Goal: Task Accomplishment & Management: Manage account settings

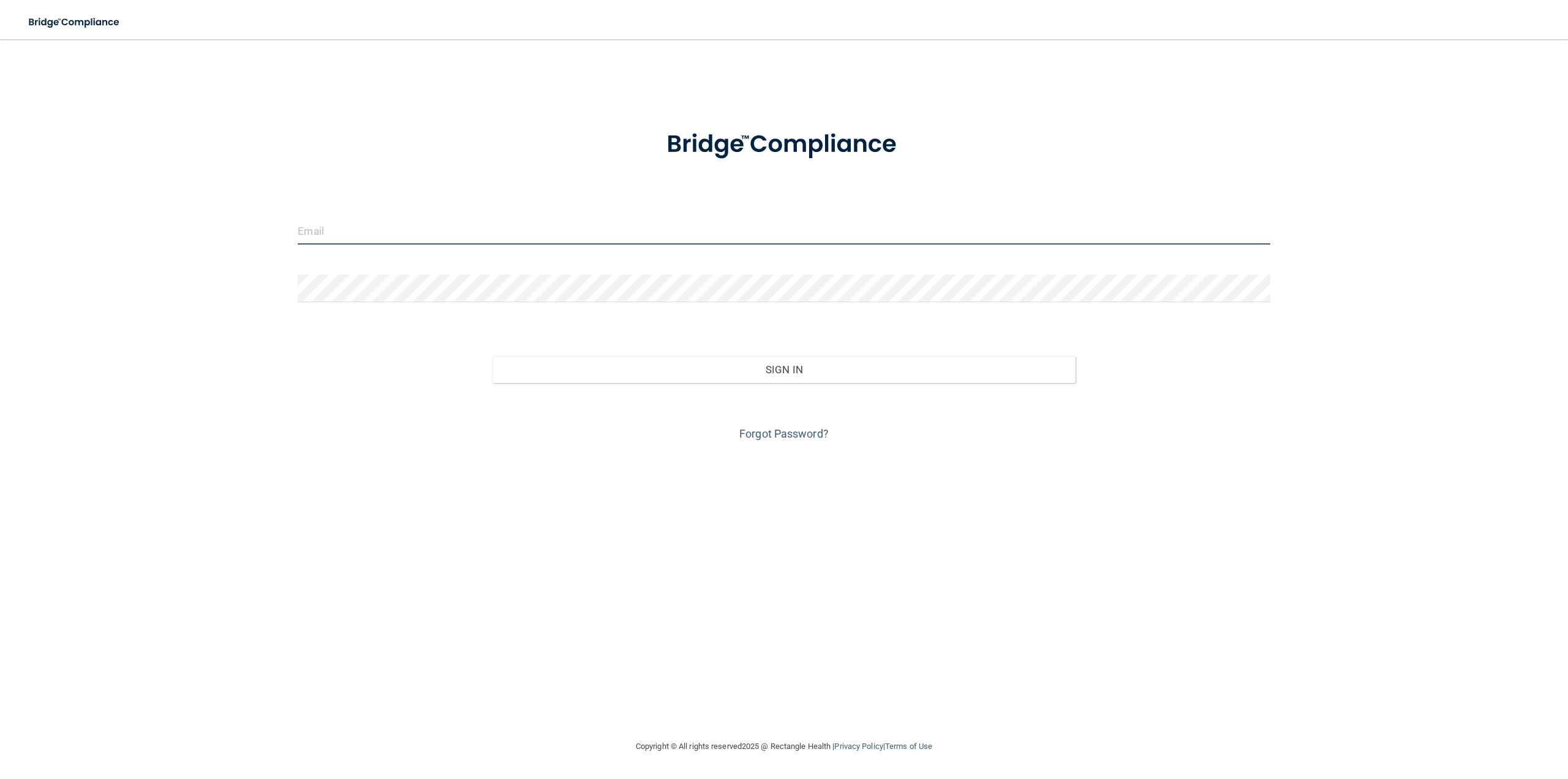
type input "[EMAIL_ADDRESS][PERSON_NAME][DOMAIN_NAME]"
click at [789, 383] on div "Forgot Password?" at bounding box center [783, 414] width 990 height 62
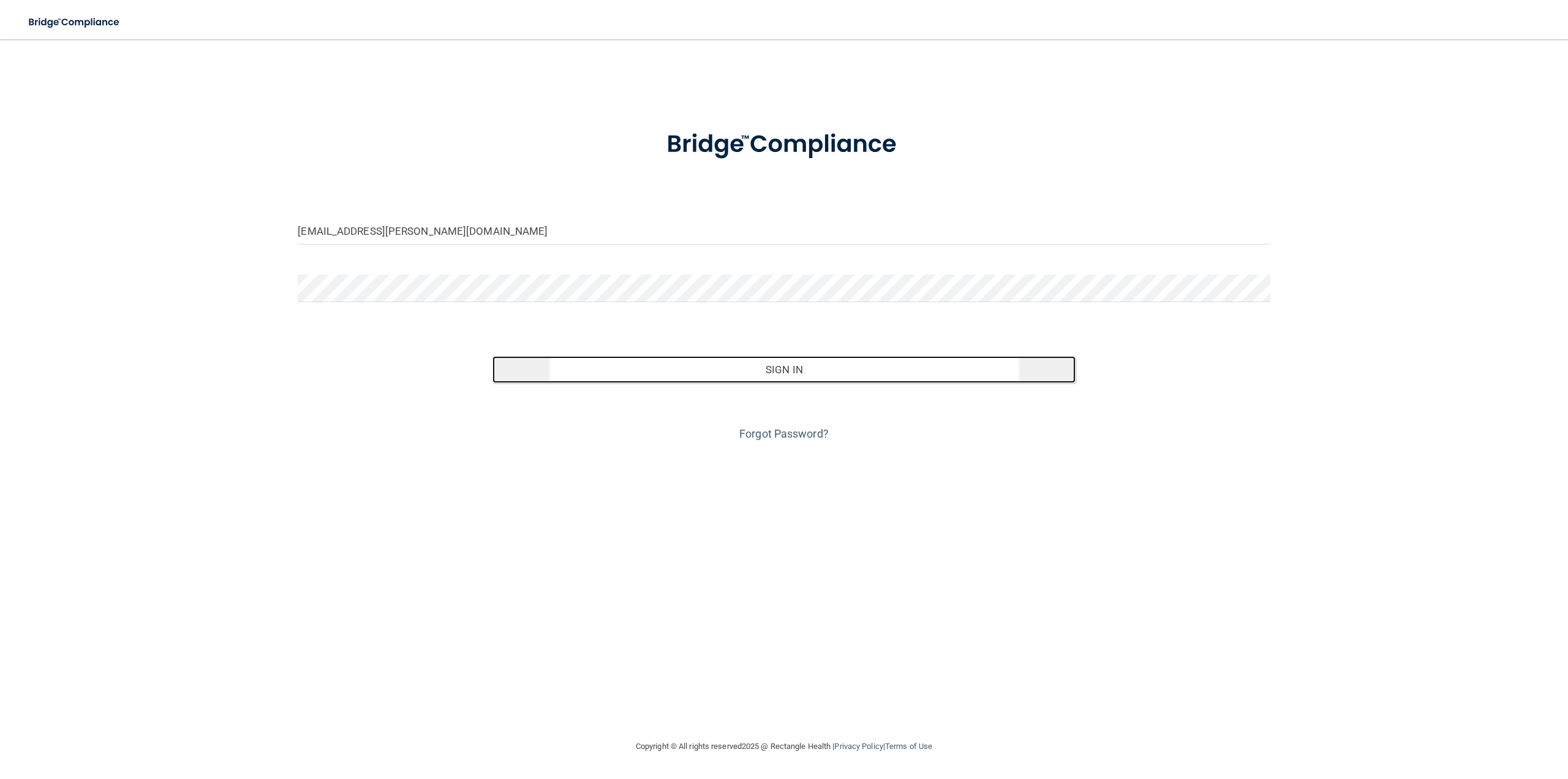
click at [789, 370] on button "Sign In" at bounding box center [783, 369] width 583 height 27
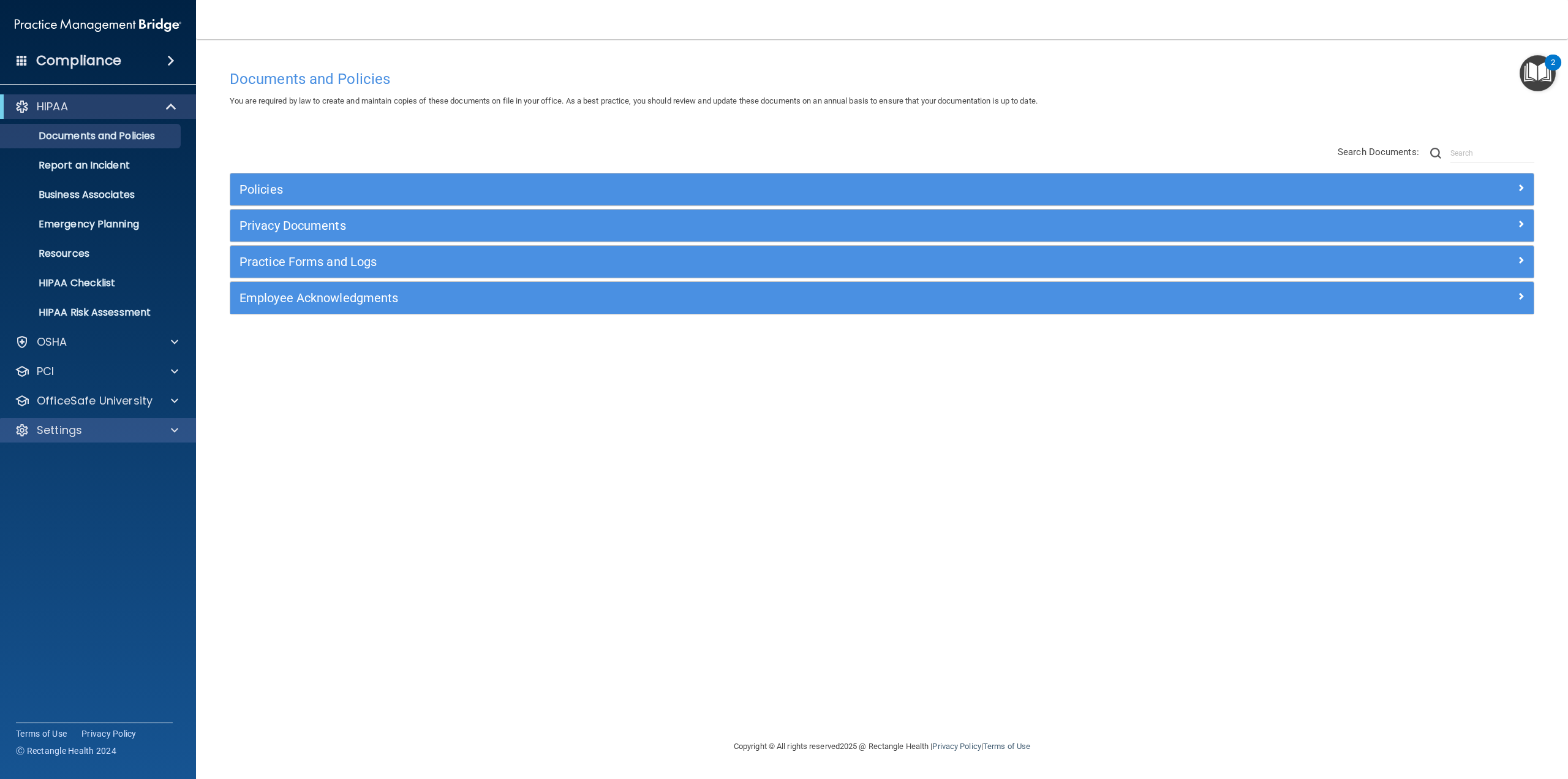
click at [50, 422] on div "Settings" at bounding box center [98, 430] width 197 height 25
click at [49, 335] on p "OSHA" at bounding box center [52, 342] width 31 height 15
click at [92, 60] on h4 "Compliance" at bounding box center [78, 60] width 85 height 17
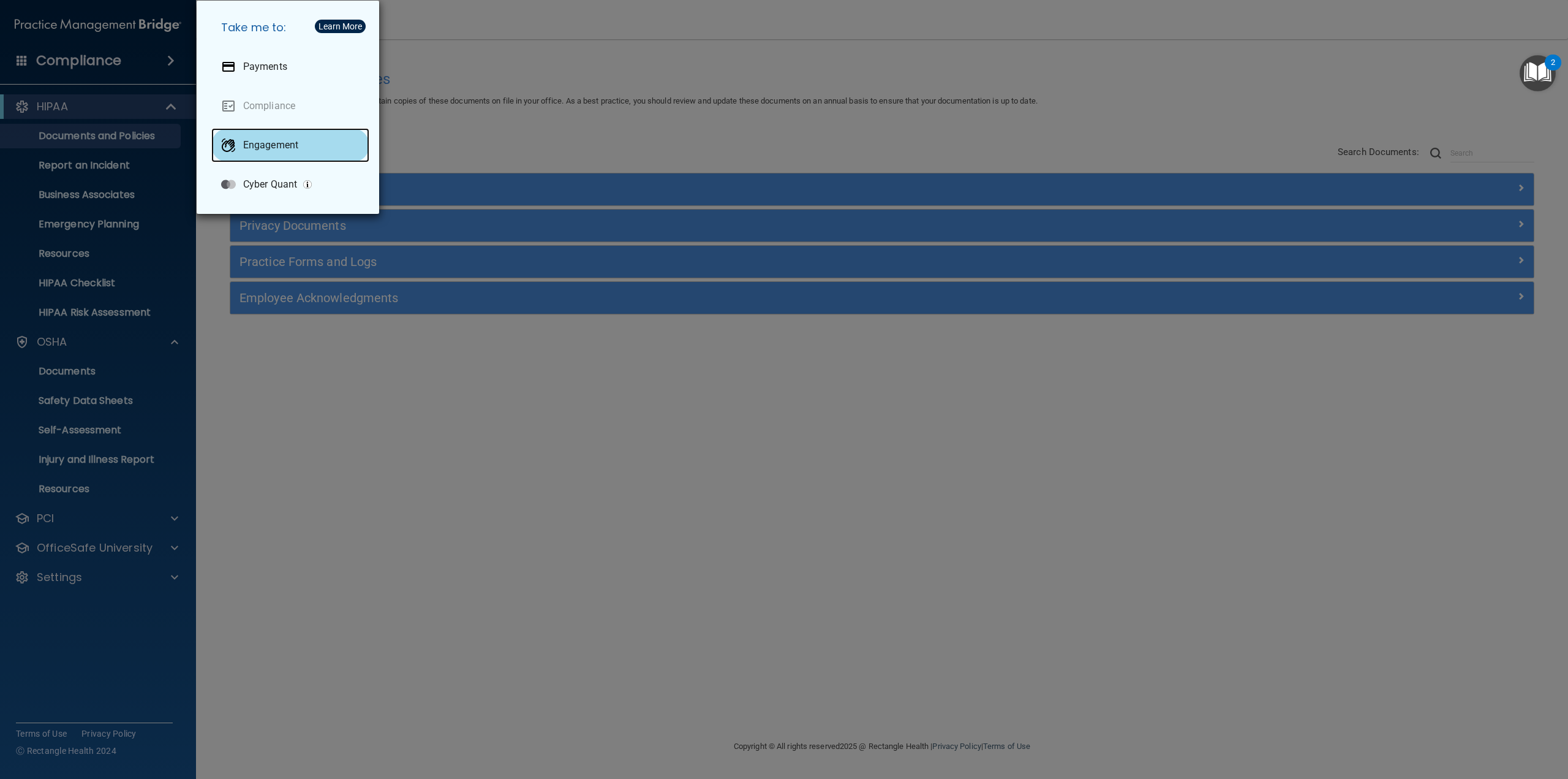
click at [233, 139] on div at bounding box center [229, 146] width 15 height 15
click at [398, 478] on div "Take me to: Payments Compliance Engagement Cyber Quant" at bounding box center [784, 390] width 1568 height 779
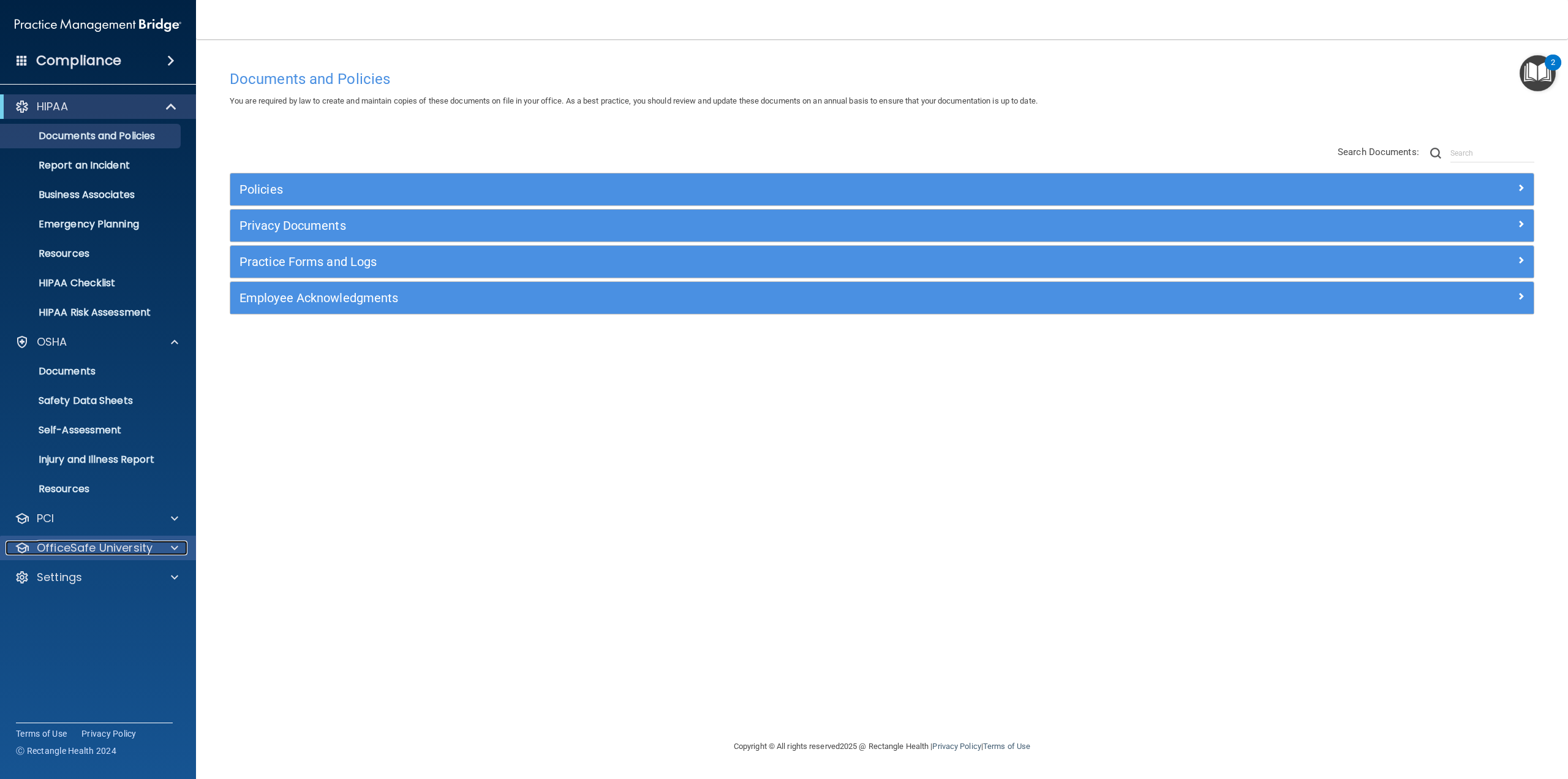
click at [52, 548] on p "OfficeSafe University" at bounding box center [95, 548] width 116 height 15
click at [59, 576] on p "HIPAA Training" at bounding box center [59, 577] width 101 height 12
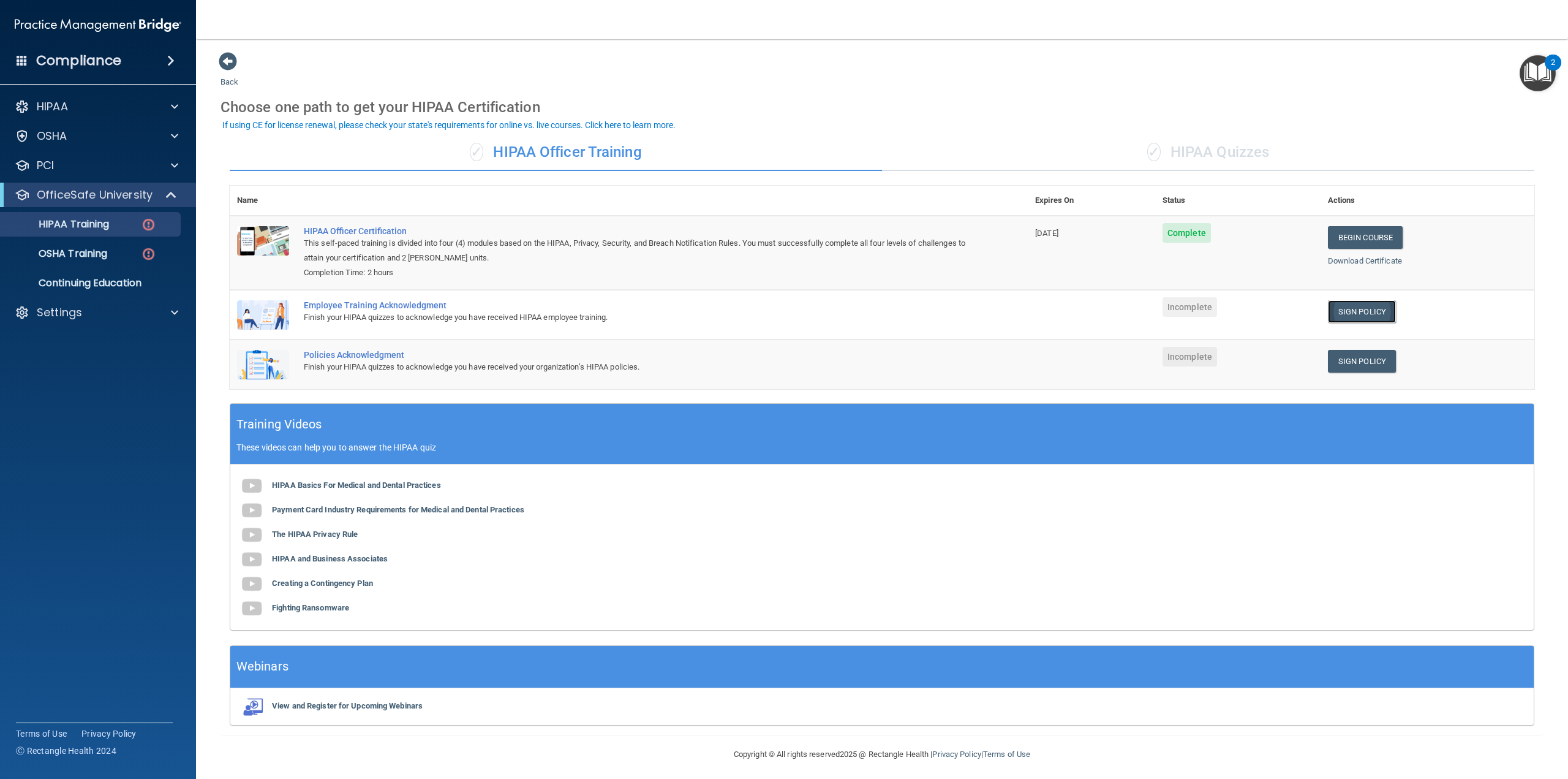
click at [1358, 305] on link "Sign Policy" at bounding box center [1362, 311] width 68 height 23
click at [1348, 358] on link "Sign Policy" at bounding box center [1362, 361] width 68 height 23
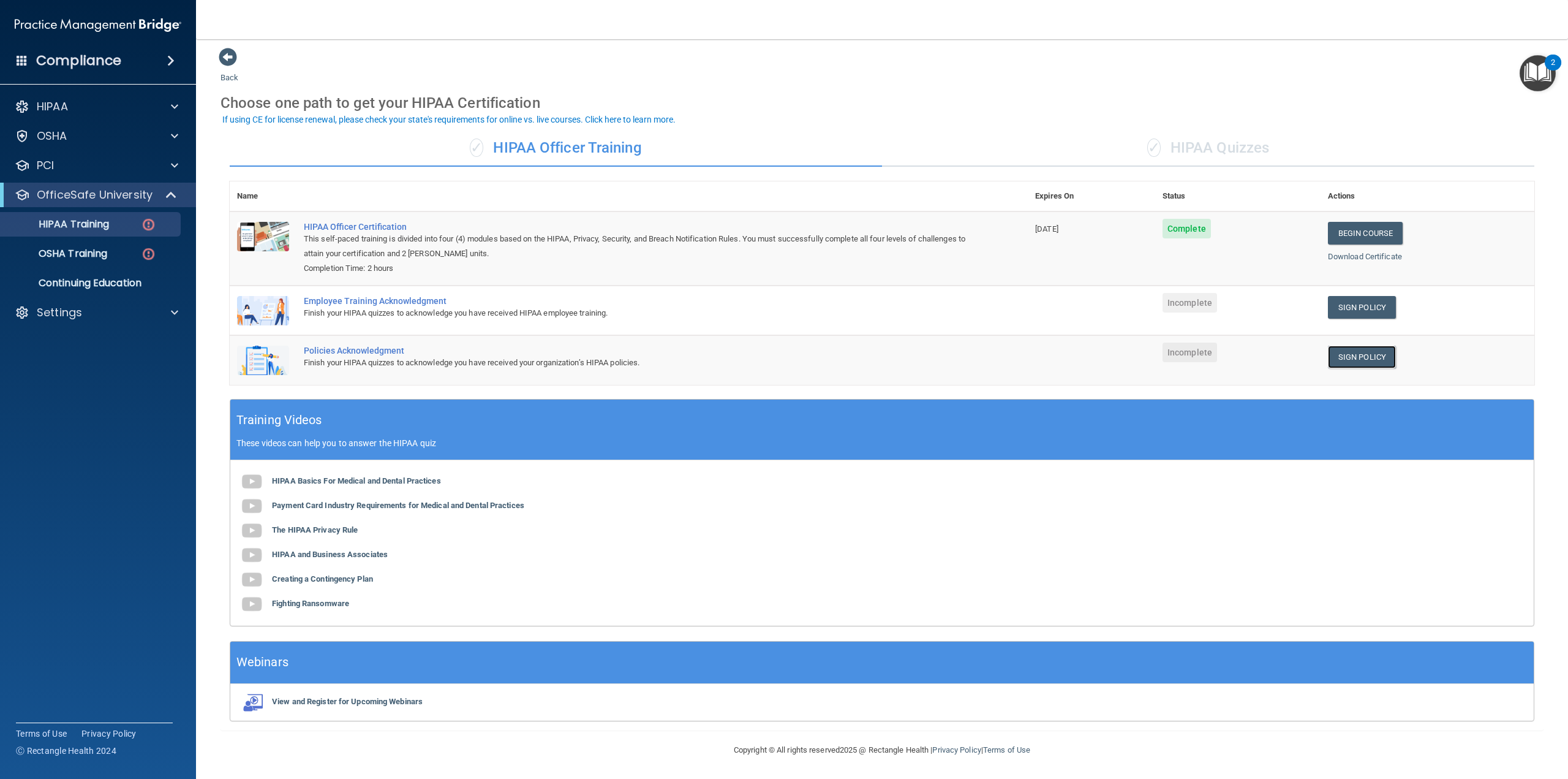
scroll to position [5, 0]
click at [81, 278] on p "Continuing Education" at bounding box center [92, 283] width 167 height 12
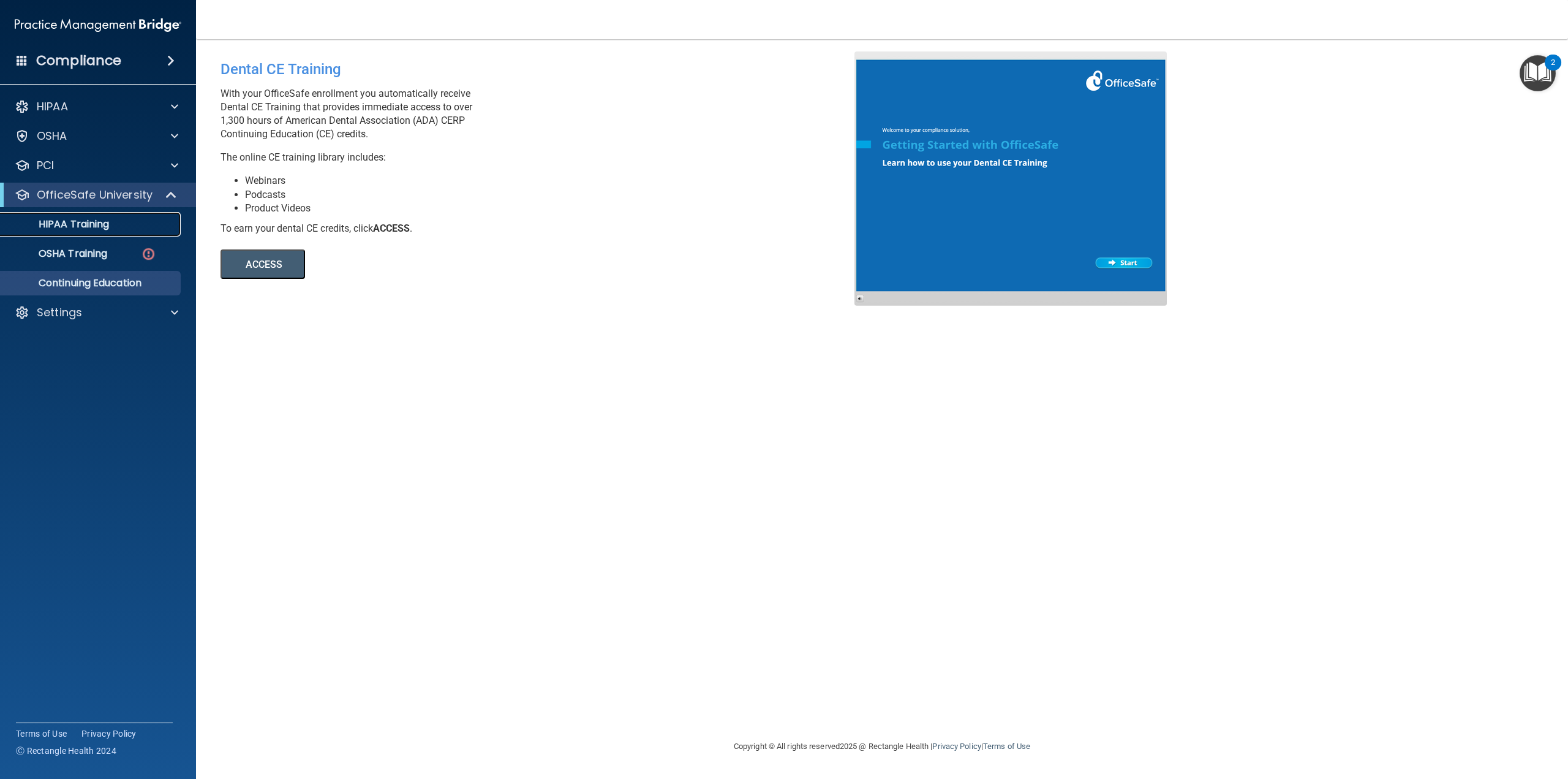
click at [87, 224] on p "HIPAA Training" at bounding box center [59, 224] width 101 height 12
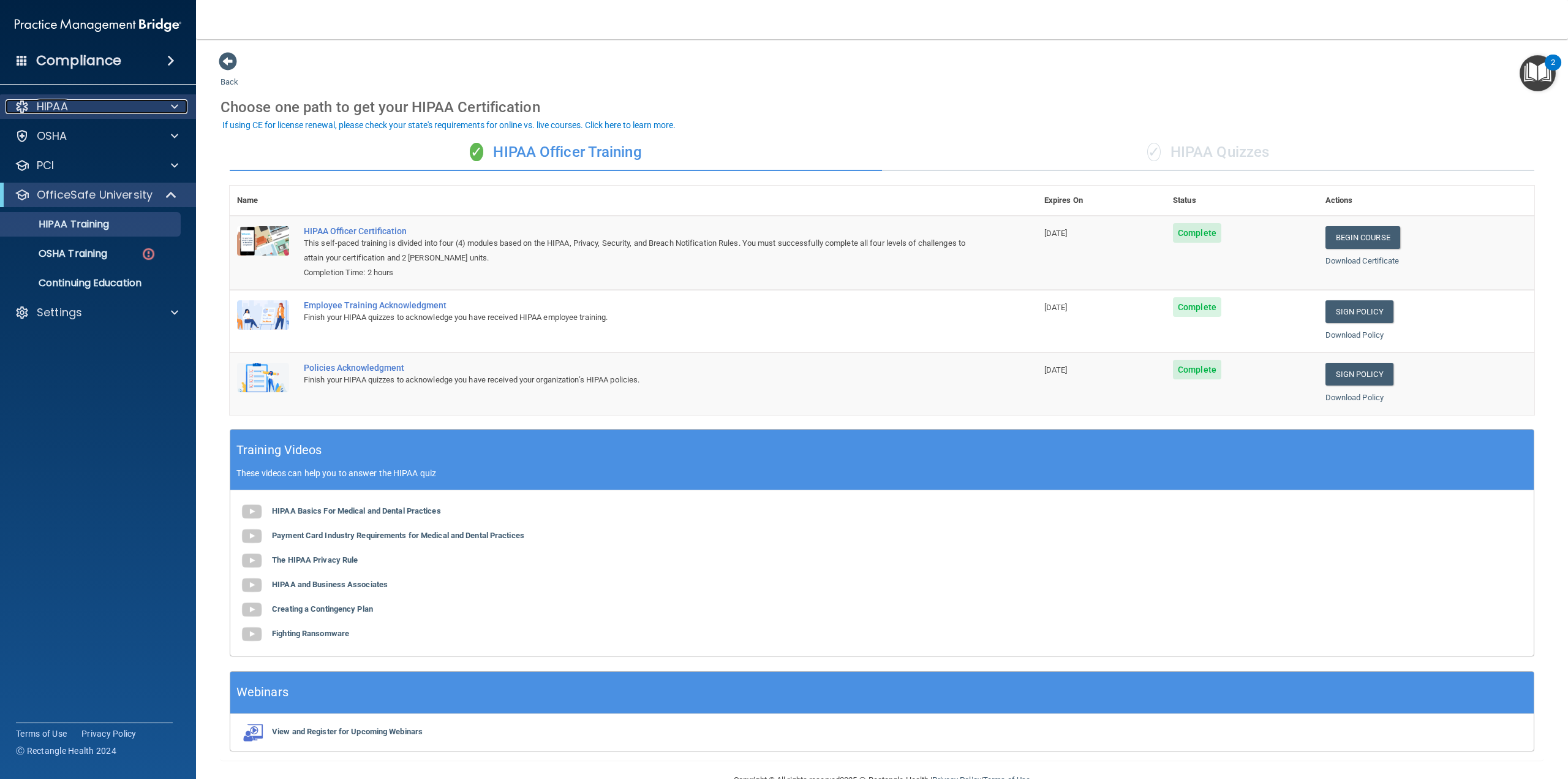
click at [97, 113] on div "HIPAA" at bounding box center [81, 107] width 152 height 15
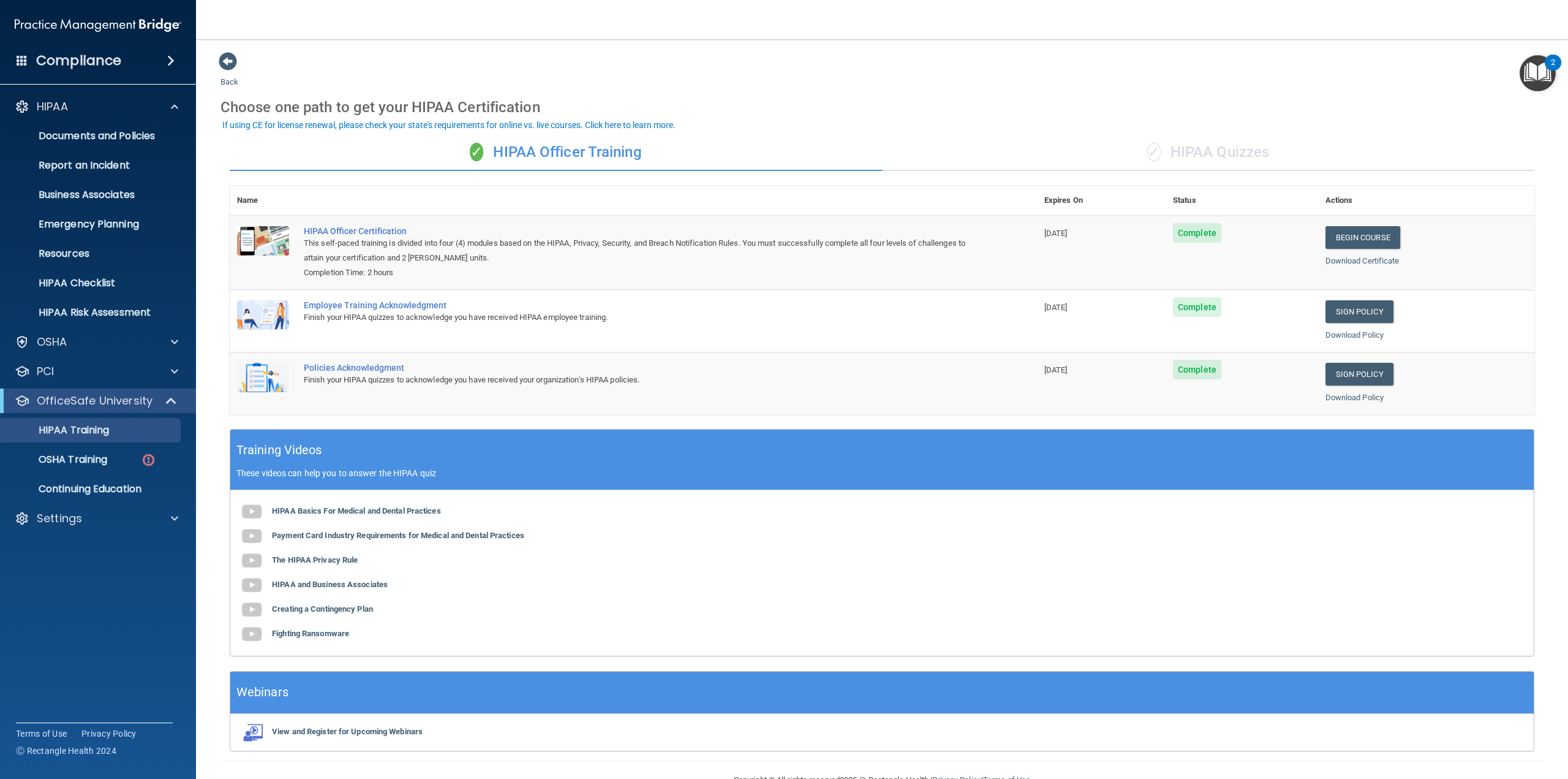
click at [1552, 6] on nav "Toggle navigation Benjamin Friberg ben.friberg@gmail.com Manage My Enterprise T…" at bounding box center [882, 20] width 1372 height 39
click at [75, 516] on p "Settings" at bounding box center [59, 519] width 45 height 15
click at [65, 582] on p "My Users" at bounding box center [92, 577] width 167 height 12
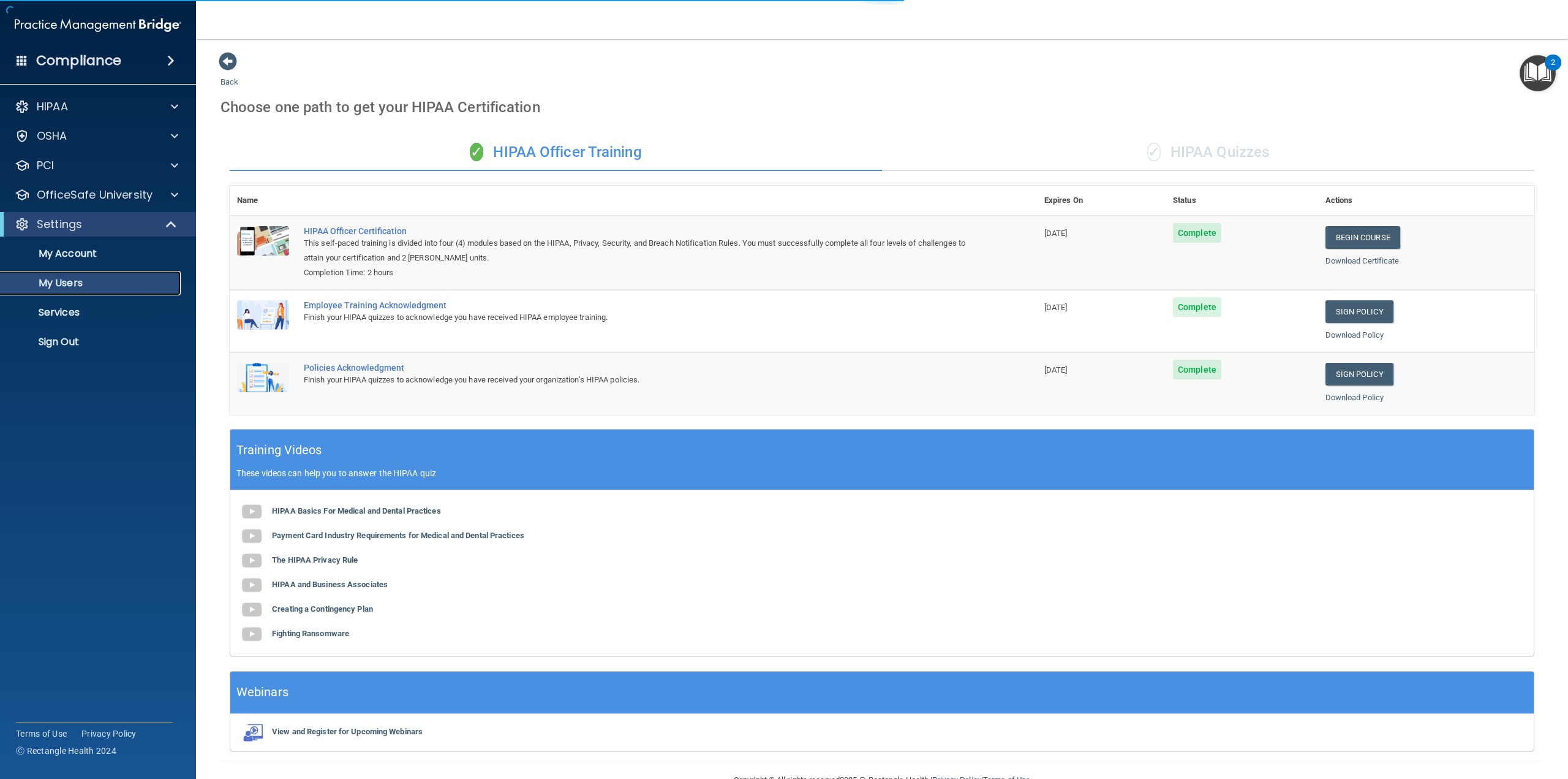
select select "20"
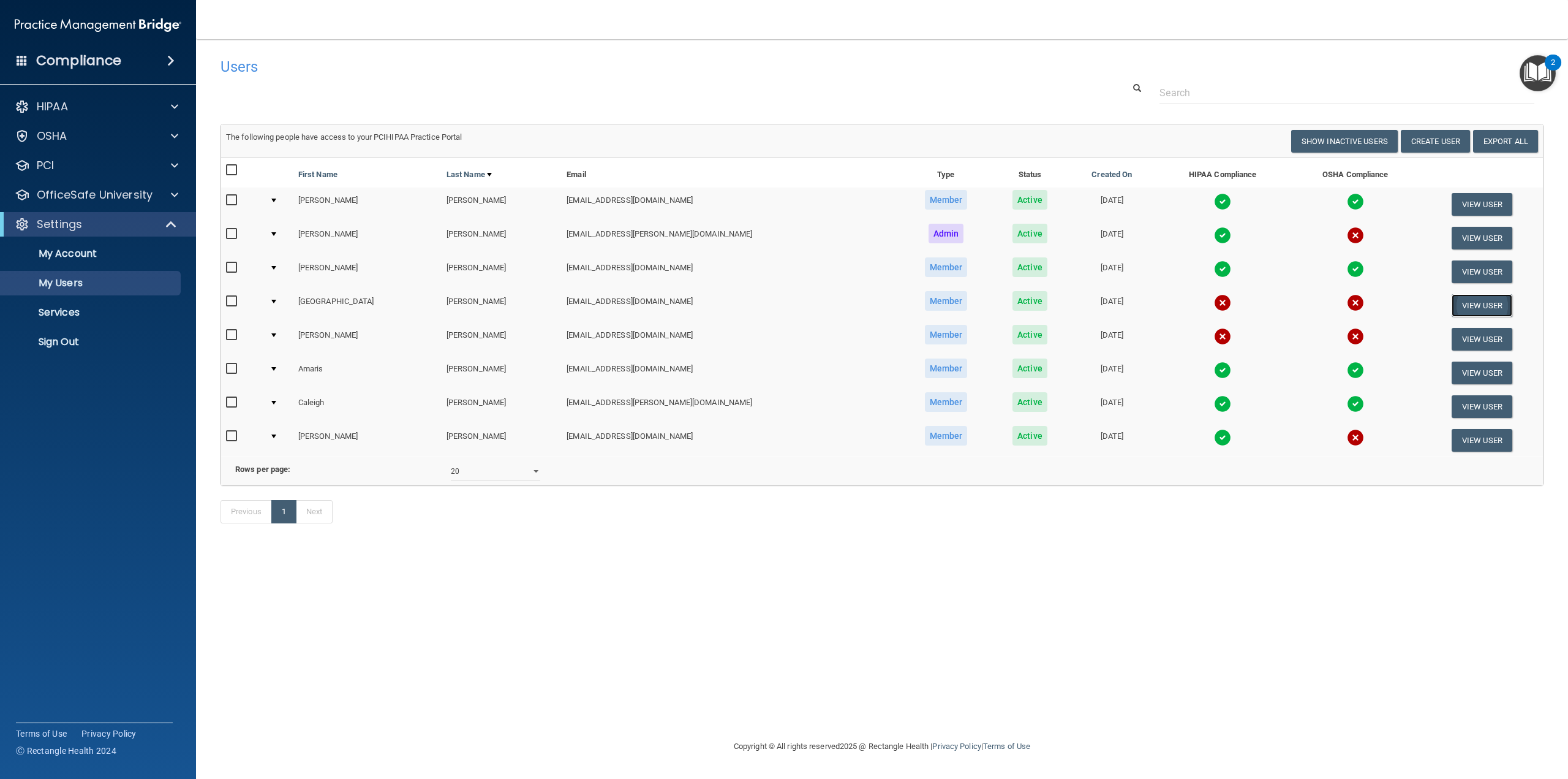
click at [1470, 302] on button "View User" at bounding box center [1482, 305] width 61 height 23
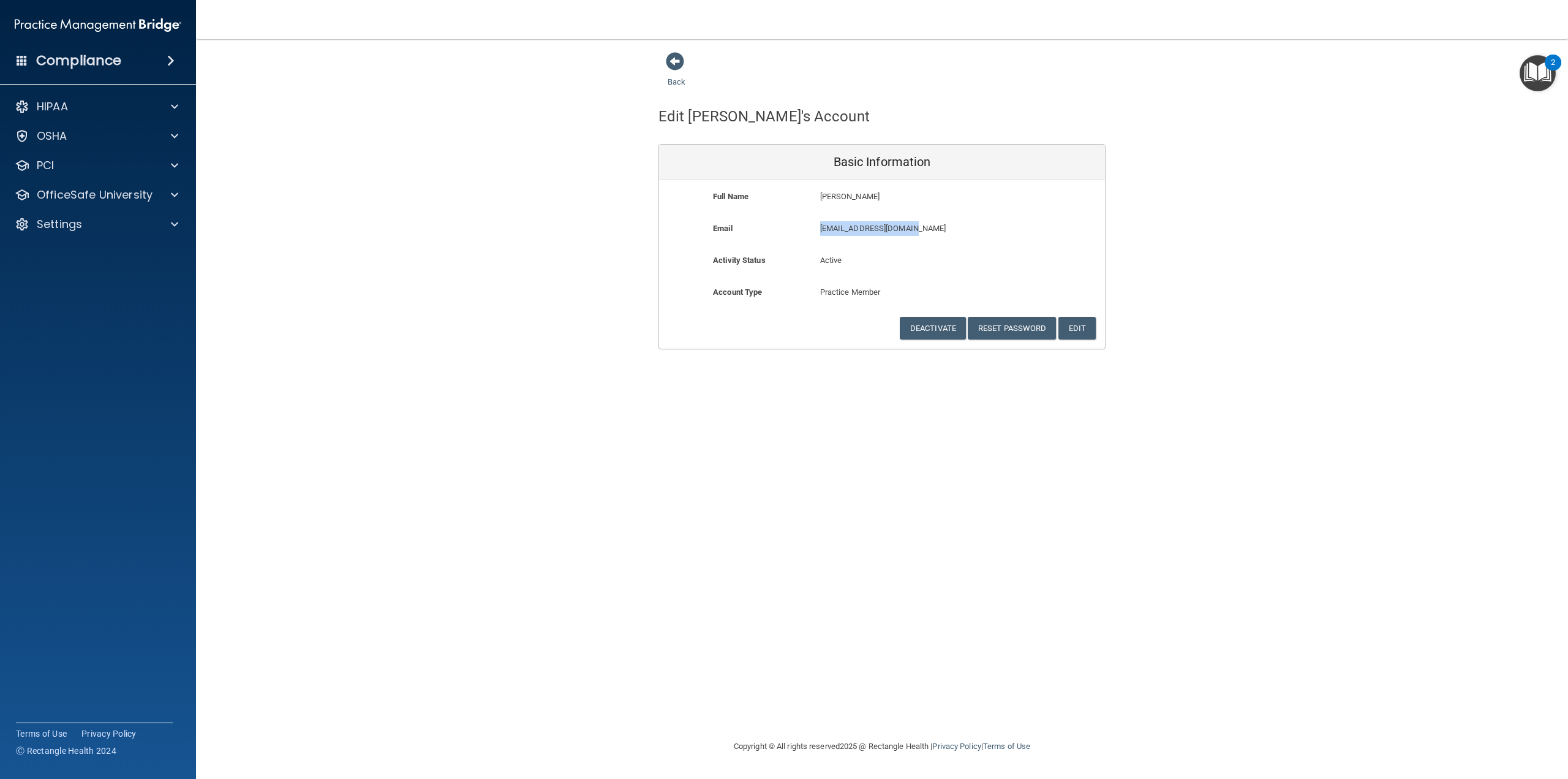
drag, startPoint x: 921, startPoint y: 227, endPoint x: 804, endPoint y: 229, distance: 117.0
click at [805, 229] on div "Email maddigackles@gmail.com maddigackles@gmail.com" at bounding box center [882, 233] width 446 height 23
click at [852, 417] on div "Back Edit Madison's Account Basic Information Full Name Madison Hogbin Madison …" at bounding box center [882, 390] width 1323 height 675
click at [698, 55] on div "Back" at bounding box center [696, 71] width 75 height 38
click at [686, 65] on div "Back" at bounding box center [696, 71] width 75 height 38
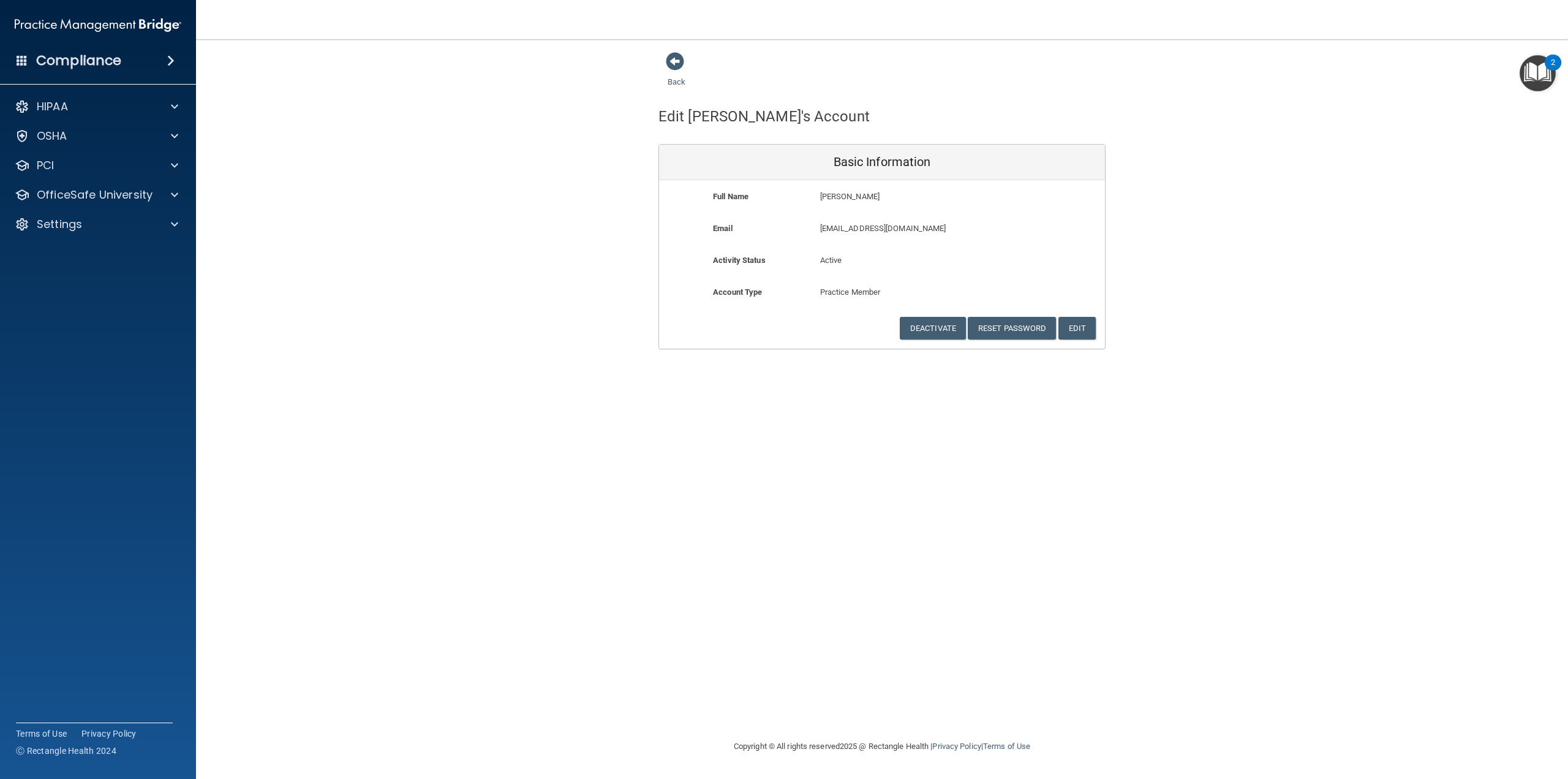
click at [680, 73] on div "Back" at bounding box center [696, 71] width 75 height 38
click at [675, 64] on span at bounding box center [674, 61] width 18 height 18
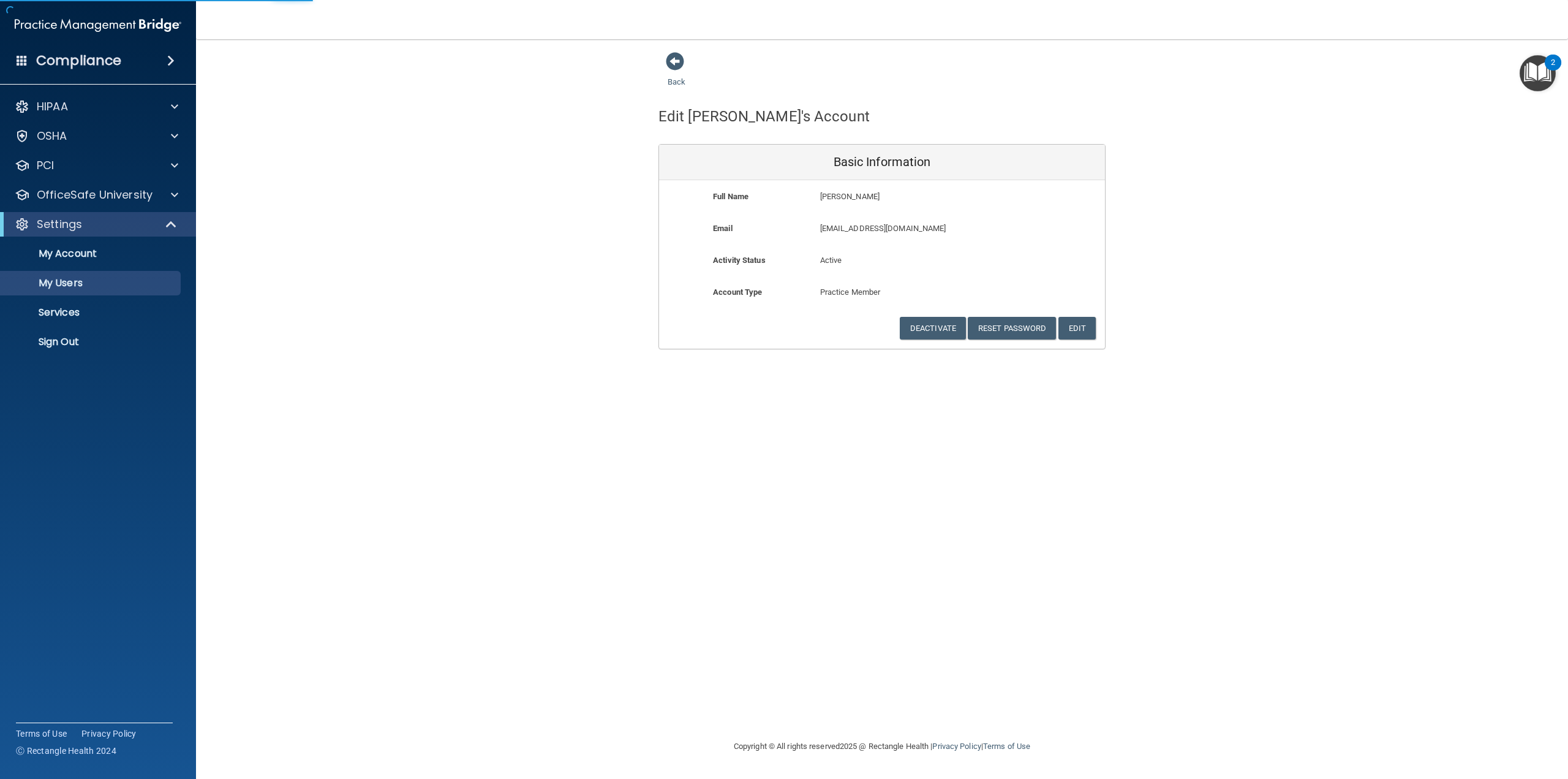
select select "20"
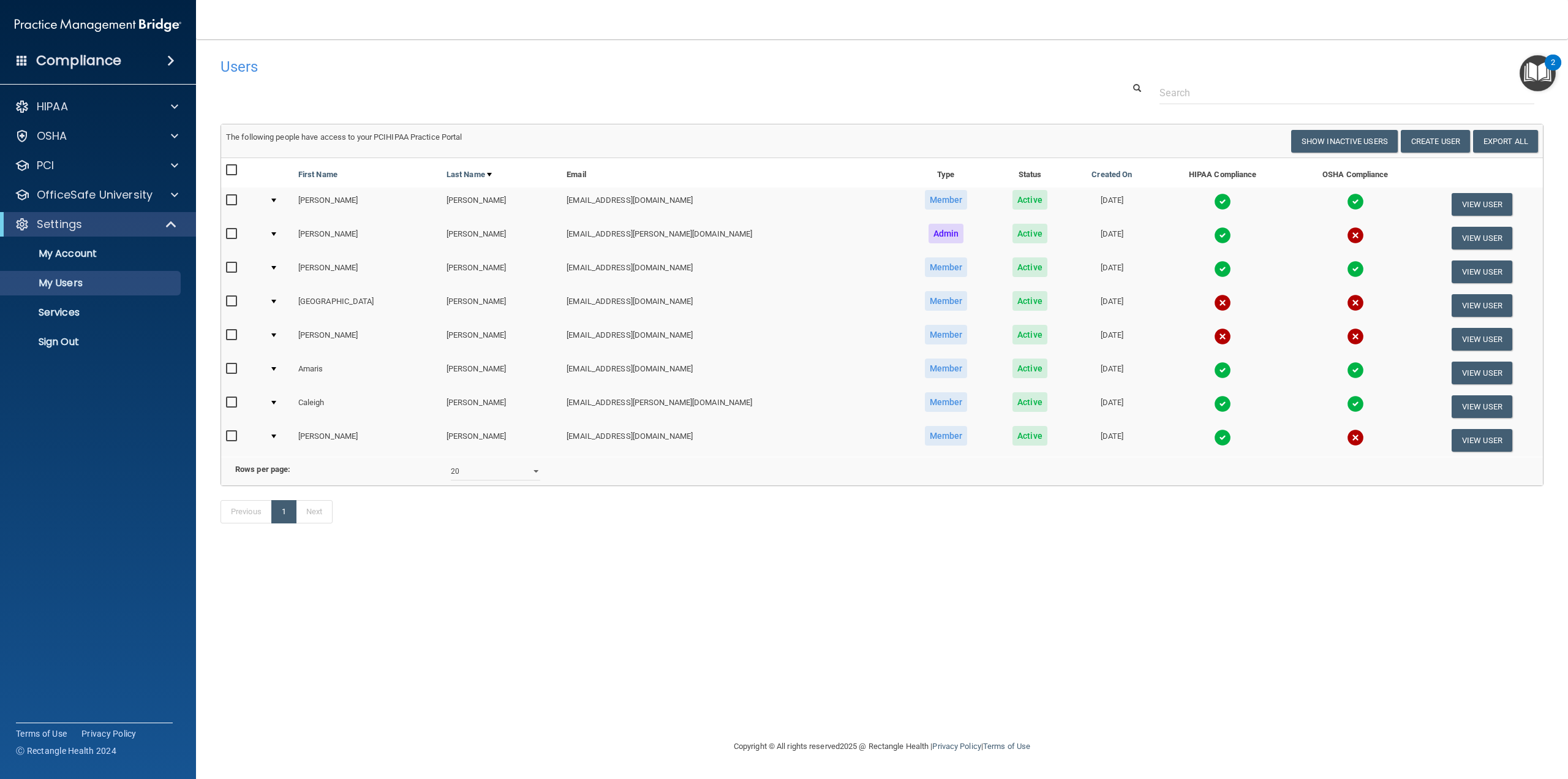
click at [230, 304] on input "checkbox" at bounding box center [233, 301] width 14 height 10
checkbox input "true"
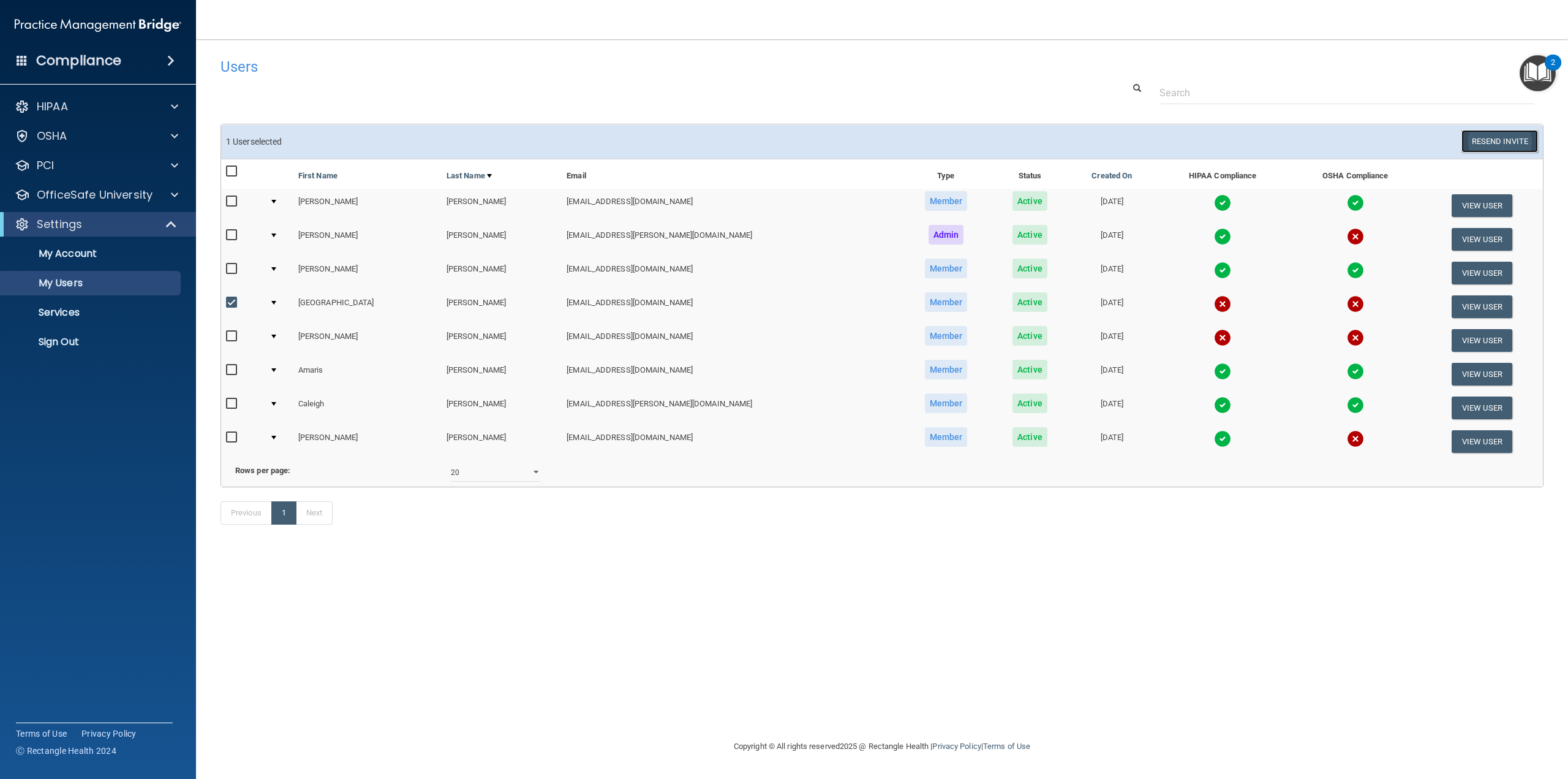
click at [1472, 140] on button "Resend Invite" at bounding box center [1500, 141] width 77 height 23
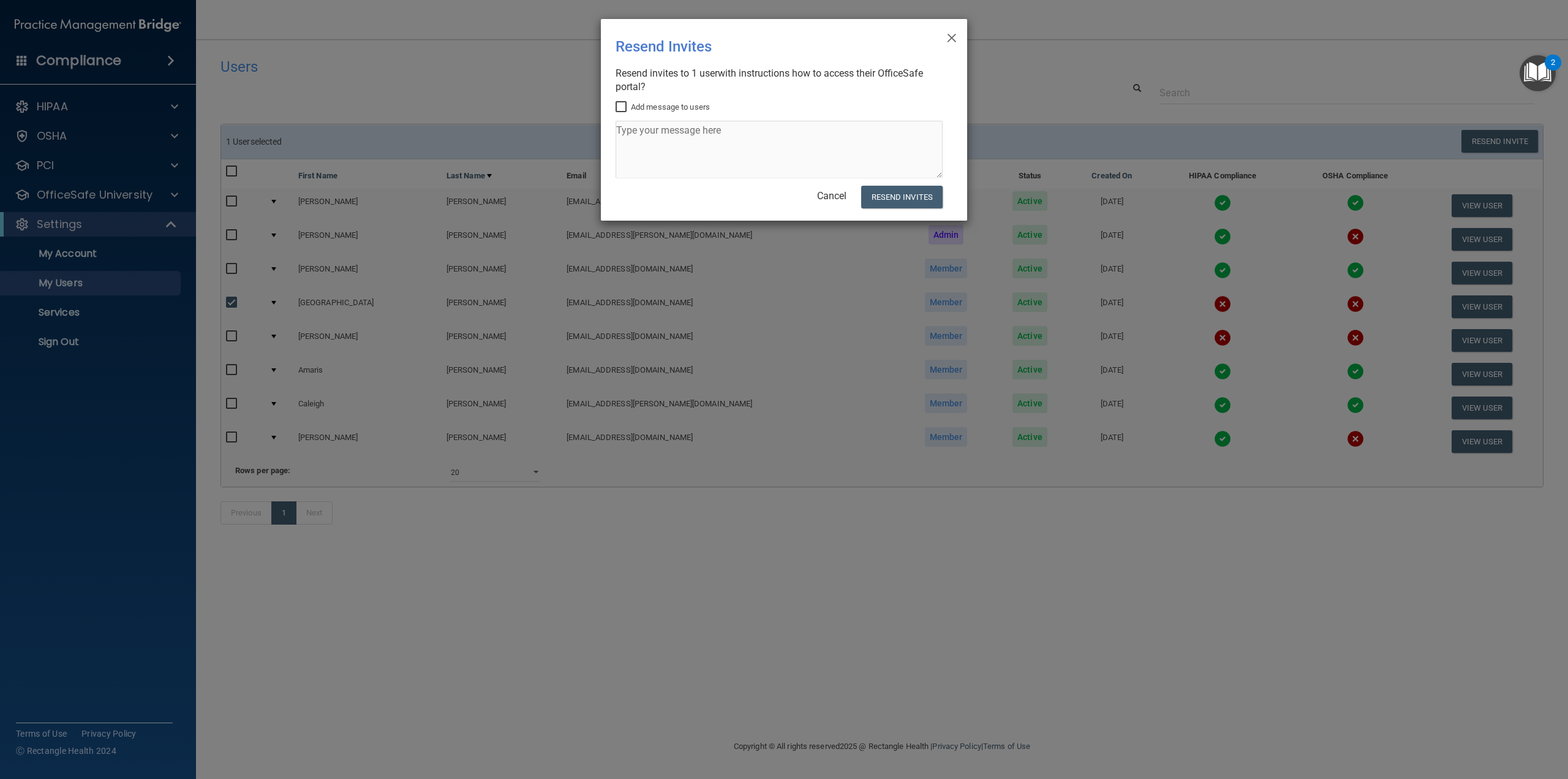
drag, startPoint x: 723, startPoint y: 104, endPoint x: 632, endPoint y: 104, distance: 91.0
click at [632, 104] on div "Add message to users" at bounding box center [779, 107] width 327 height 15
click at [648, 86] on div "Resend invites to 1 user s with instructions how to access their OfficeSafe por…" at bounding box center [779, 80] width 327 height 27
drag, startPoint x: 647, startPoint y: 88, endPoint x: 612, endPoint y: 71, distance: 38.9
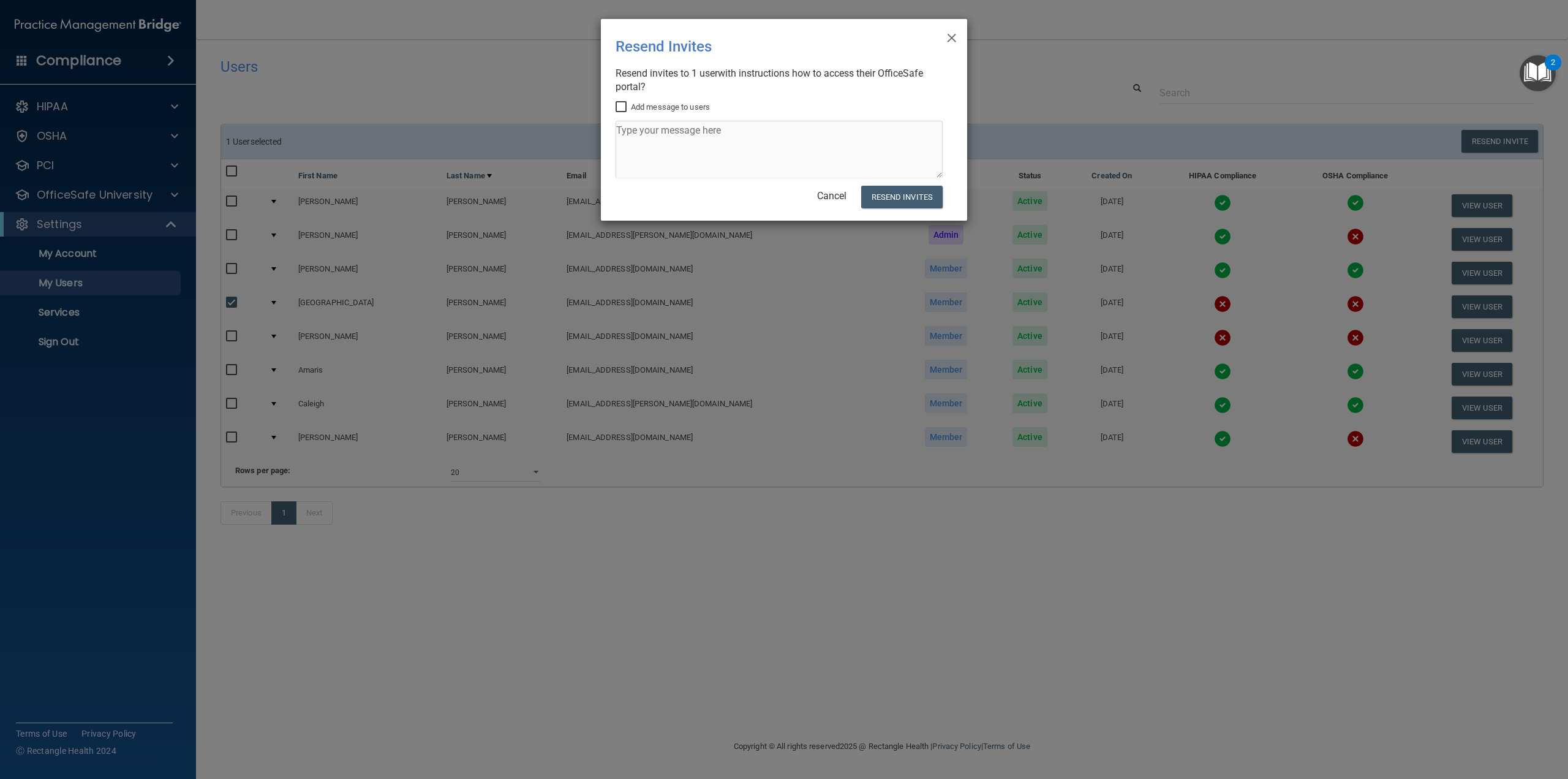
click at [612, 71] on div "× Close Resend Invites There was an error while sending the invitations ... Res…" at bounding box center [784, 119] width 366 height 202
click at [638, 84] on div "Resend invites to 1 user s with instructions how to access their OfficeSafe por…" at bounding box center [779, 80] width 327 height 27
click at [748, 86] on div "Resend invites to 1 user s with instructions how to access their OfficeSafe por…" at bounding box center [779, 80] width 327 height 27
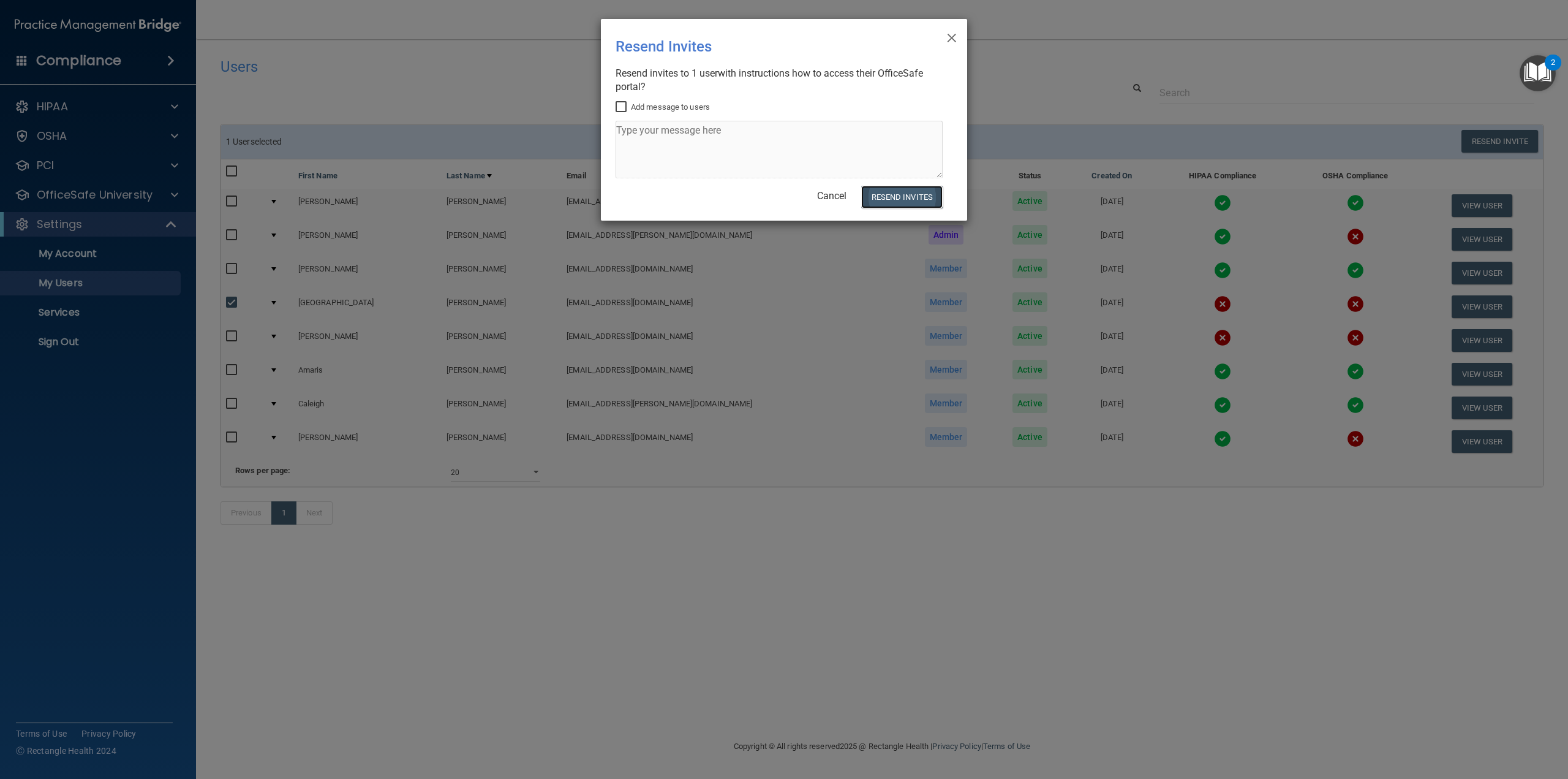
click at [897, 198] on button "Resend Invites" at bounding box center [902, 197] width 82 height 23
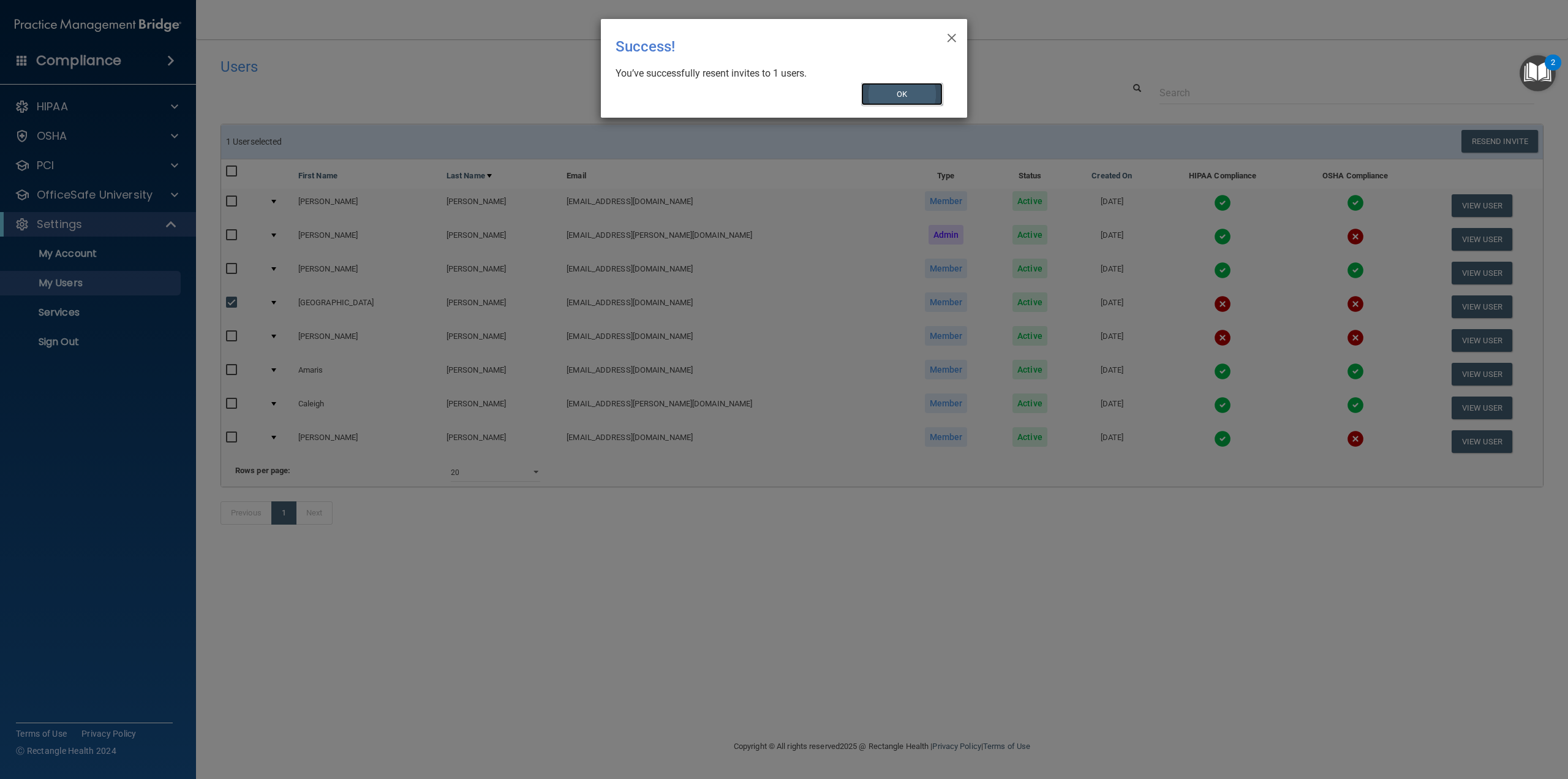
click at [875, 91] on button "OK" at bounding box center [902, 94] width 82 height 23
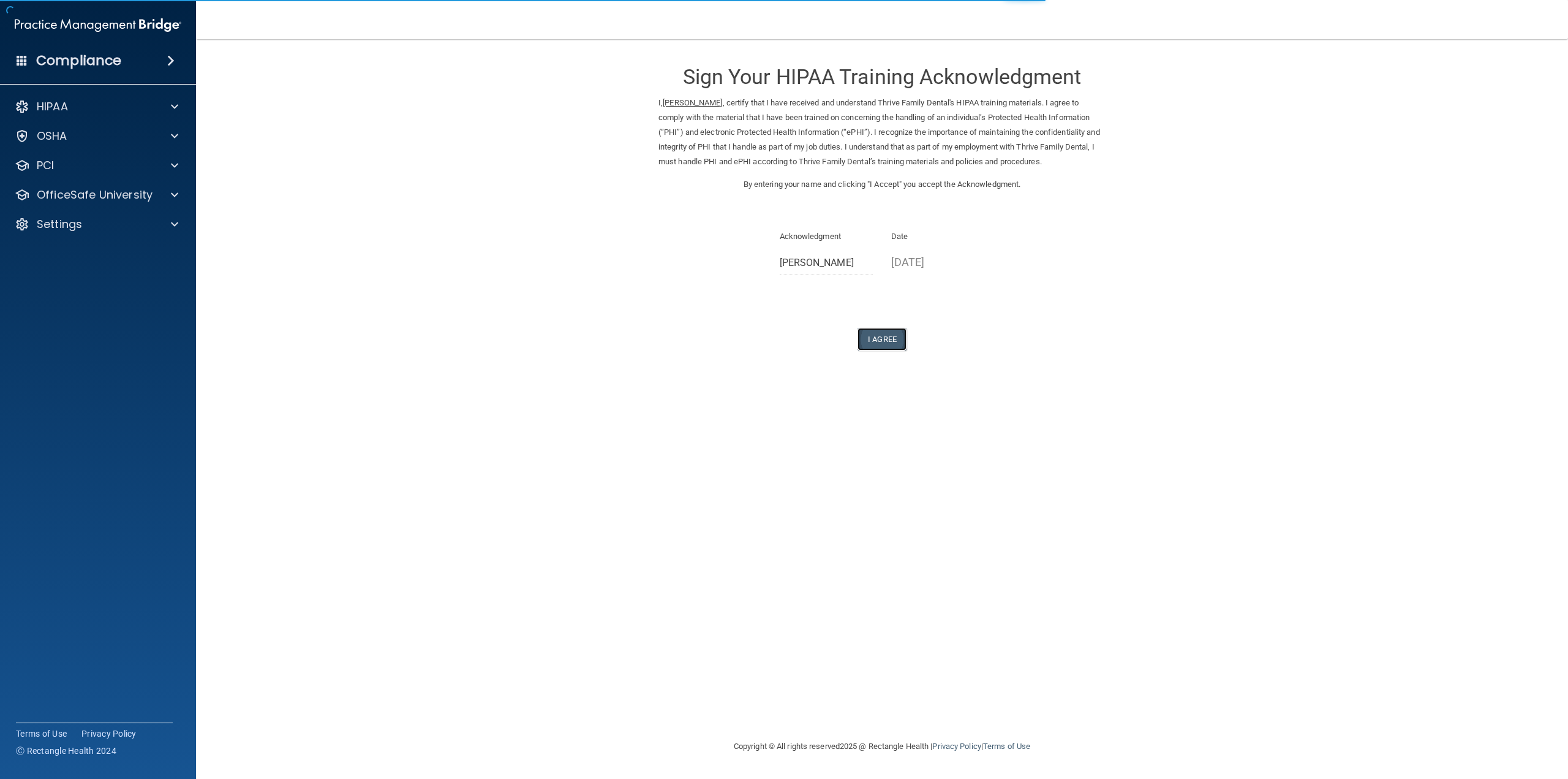
click at [875, 333] on button "I Agree" at bounding box center [882, 339] width 49 height 23
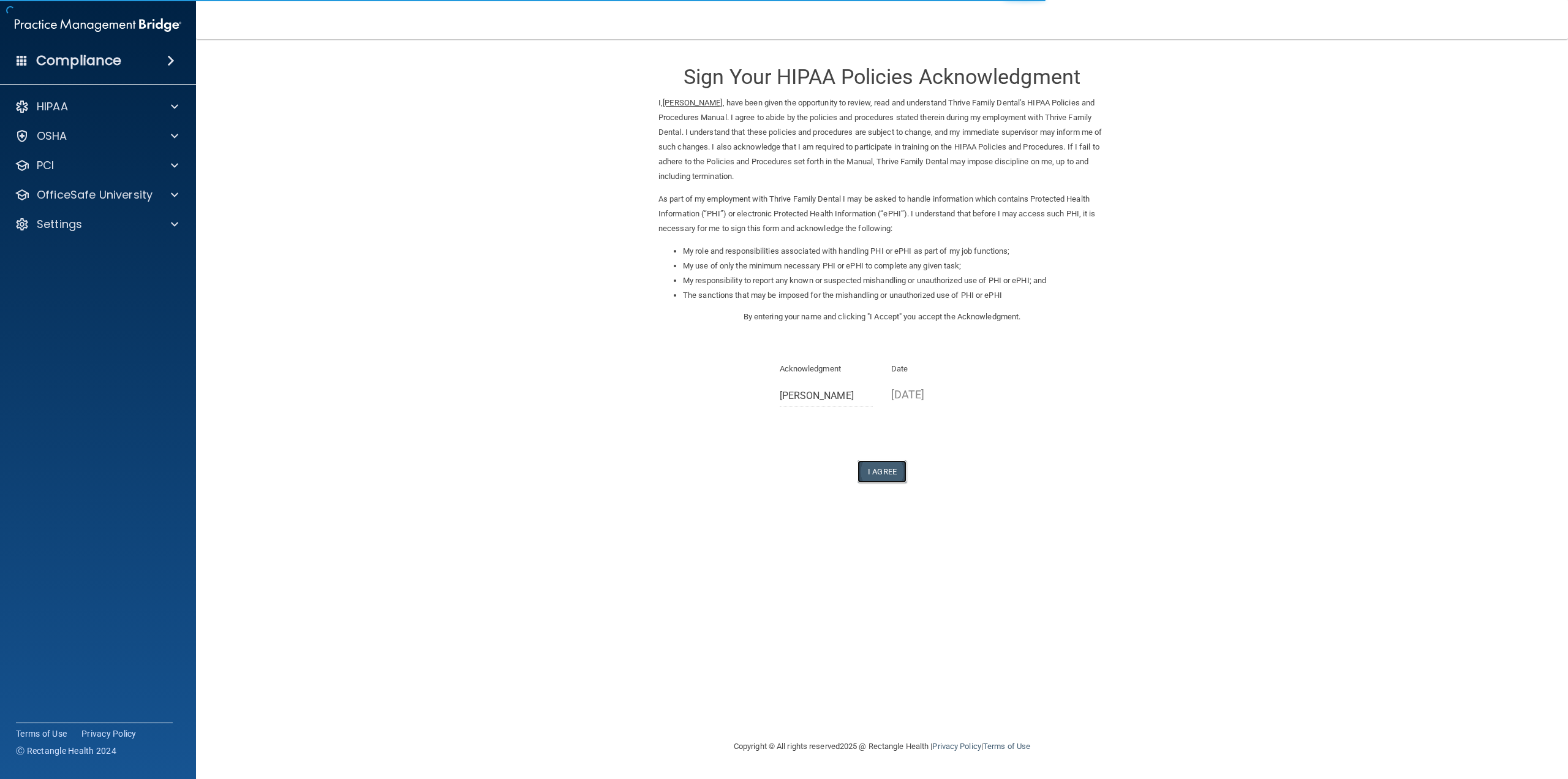
click at [894, 470] on button "I Agree" at bounding box center [882, 471] width 49 height 23
